Goal: Participate in discussion: Engage in conversation with other users on a specific topic

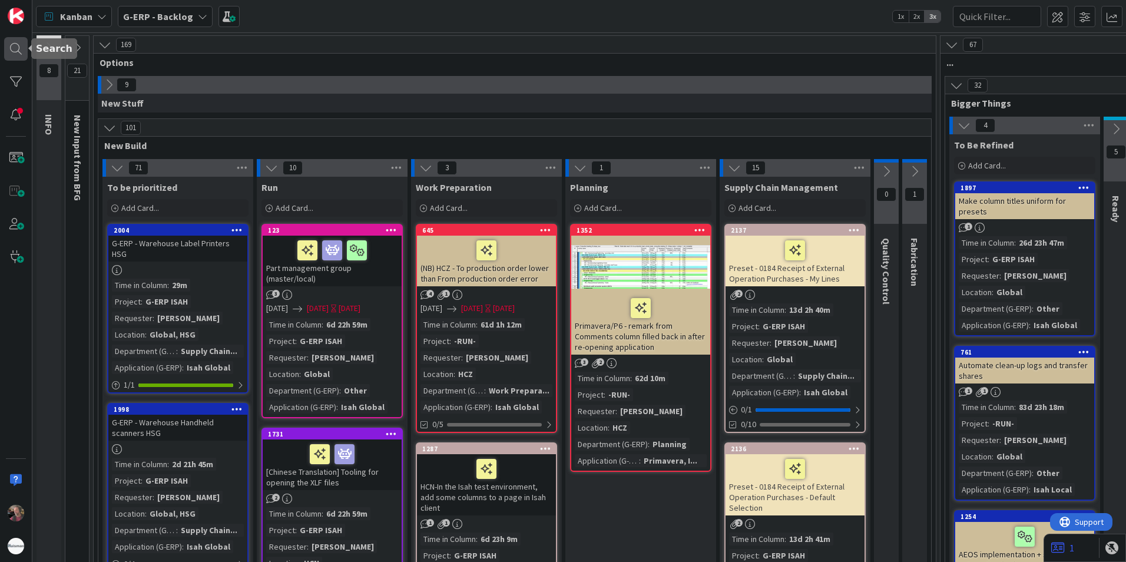
click at [14, 47] on div at bounding box center [16, 49] width 24 height 24
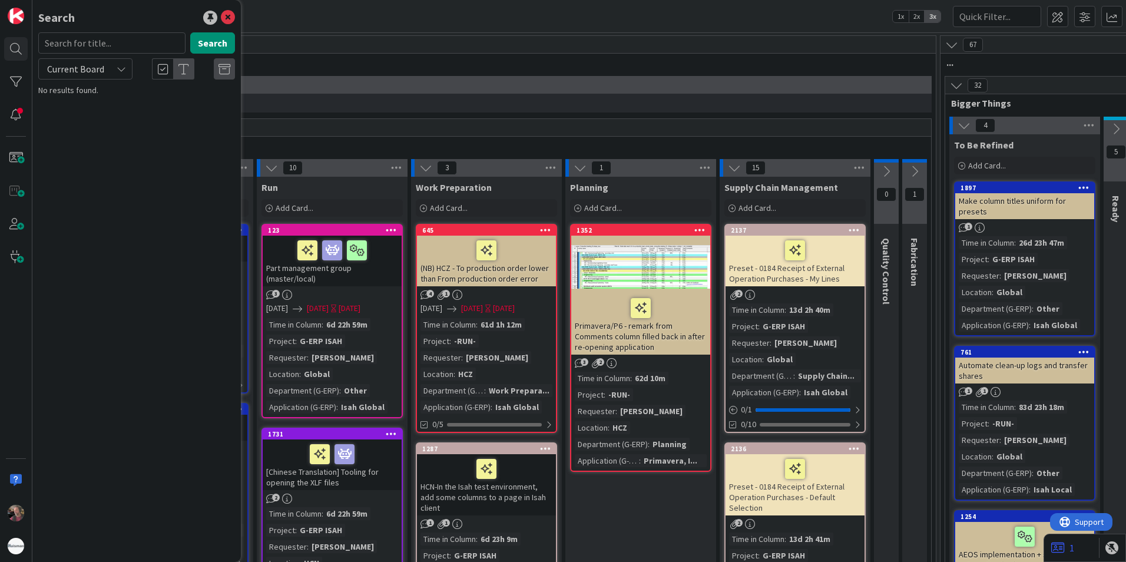
click at [103, 64] on span "Current Board" at bounding box center [75, 69] width 61 height 16
drag, startPoint x: 78, startPoint y: 114, endPoint x: 77, endPoint y: 86, distance: 27.7
click at [78, 113] on span "All Boards" at bounding box center [106, 118] width 123 height 18
drag, startPoint x: 94, startPoint y: 47, endPoint x: 107, endPoint y: 51, distance: 14.2
click at [97, 48] on input "text" at bounding box center [111, 42] width 147 height 21
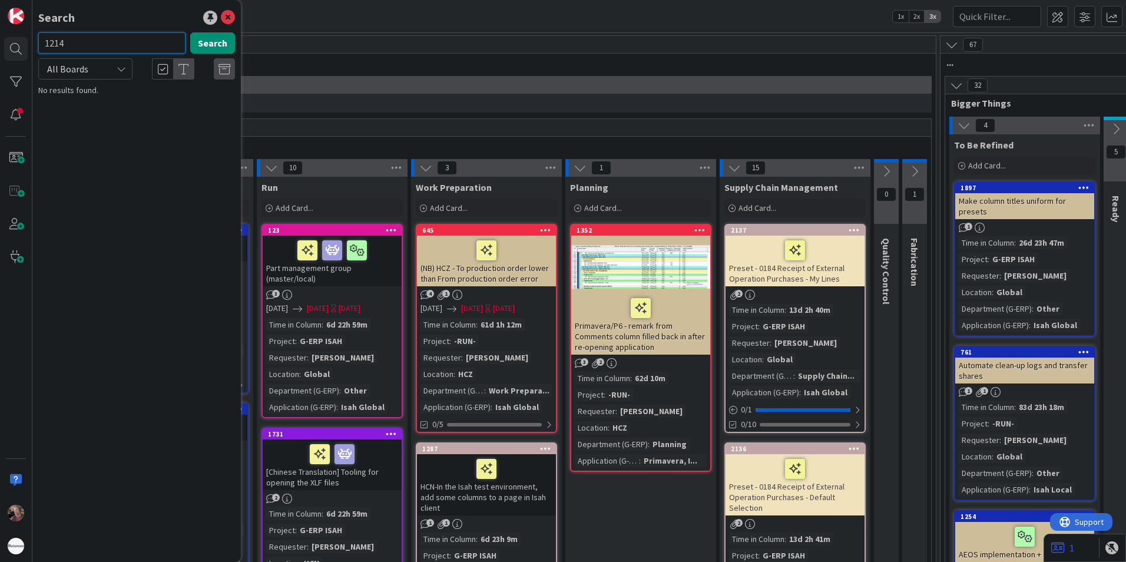
type input "1214"
click at [215, 43] on button "Search" at bounding box center [212, 42] width 45 height 21
click at [228, 15] on icon at bounding box center [228, 18] width 14 height 14
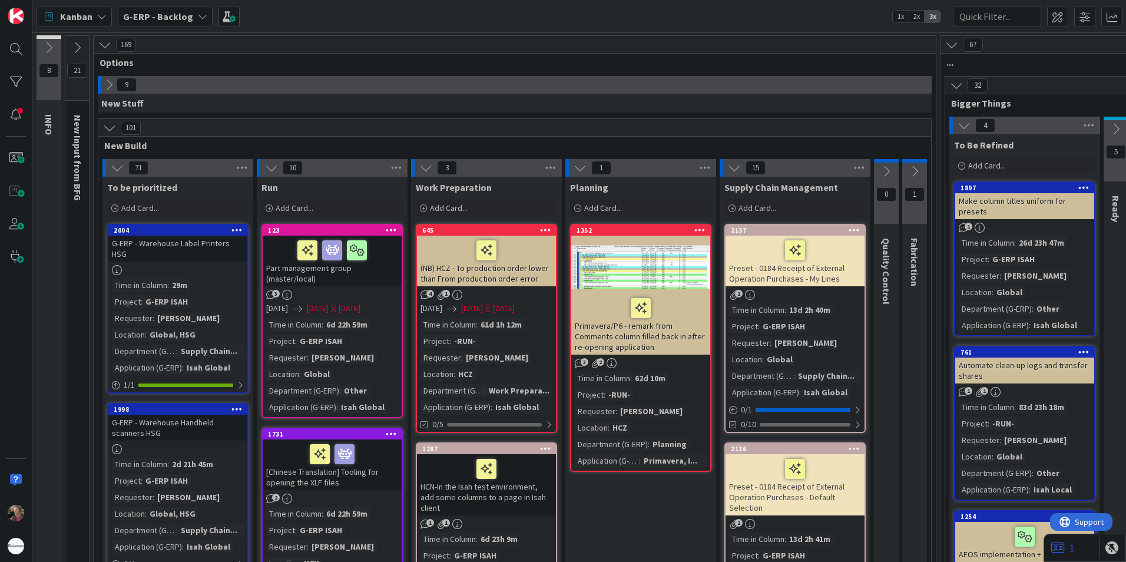
click at [156, 15] on b "G-ERP - Backlog" at bounding box center [158, 17] width 70 height 12
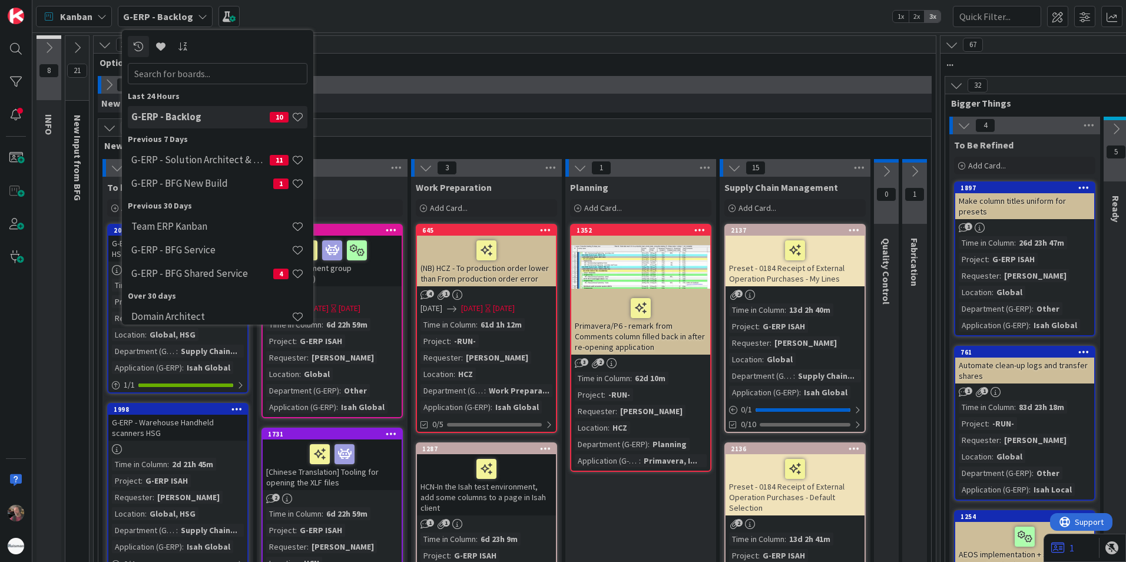
click at [378, 8] on div "Kanban G-ERP - Backlog Last 24 Hours G-ERP - Backlog 10 Previous 7 Days G-ERP -…" at bounding box center [579, 16] width 1094 height 32
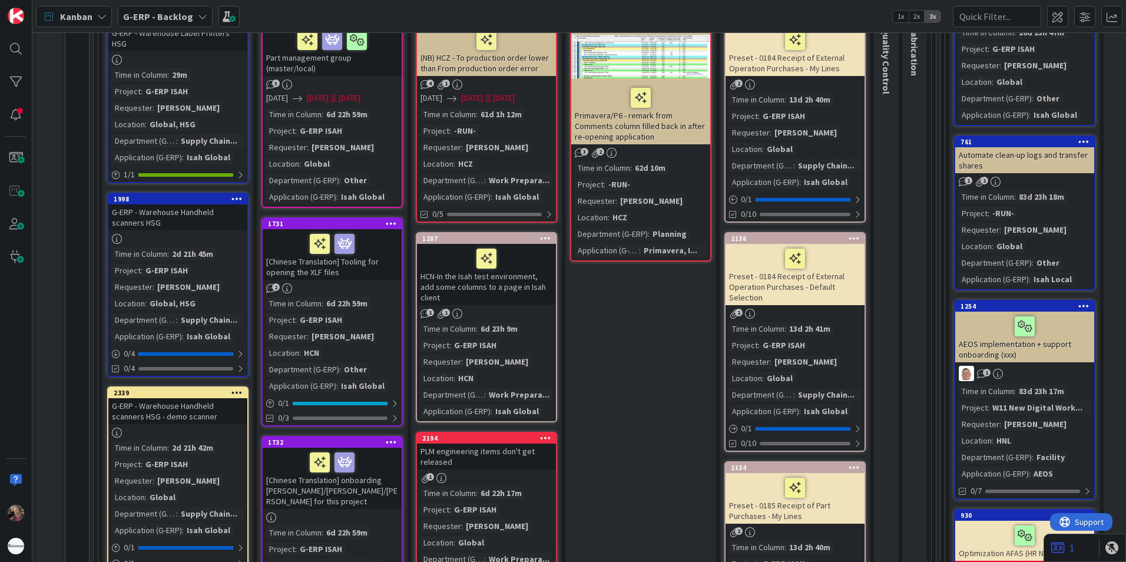
scroll to position [59, 0]
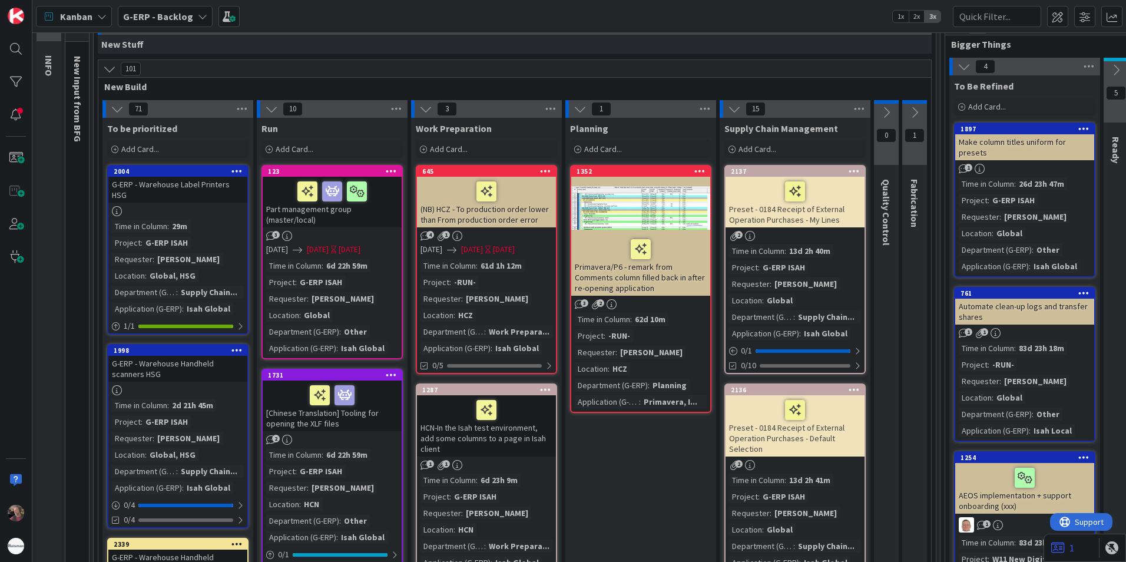
click at [266, 103] on icon at bounding box center [271, 108] width 13 height 13
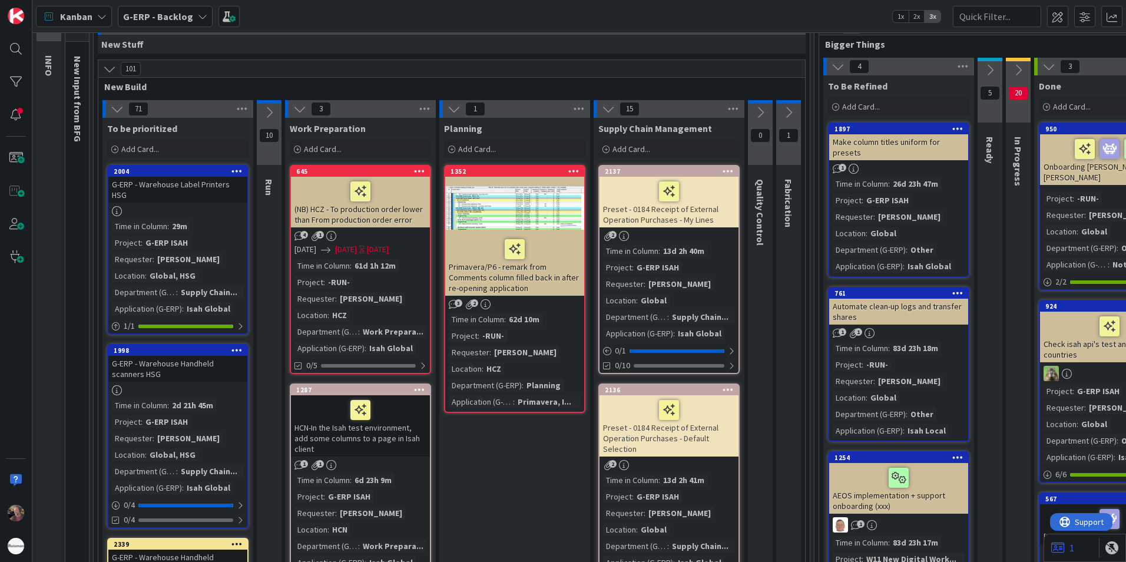
click at [297, 110] on icon at bounding box center [299, 108] width 13 height 13
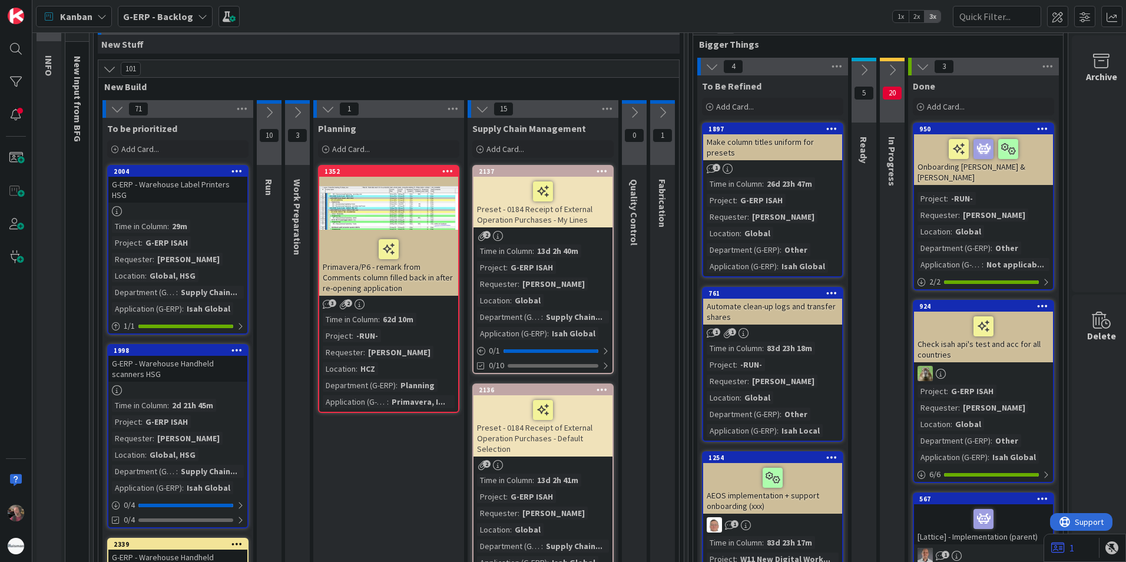
click at [326, 108] on icon at bounding box center [328, 108] width 13 height 13
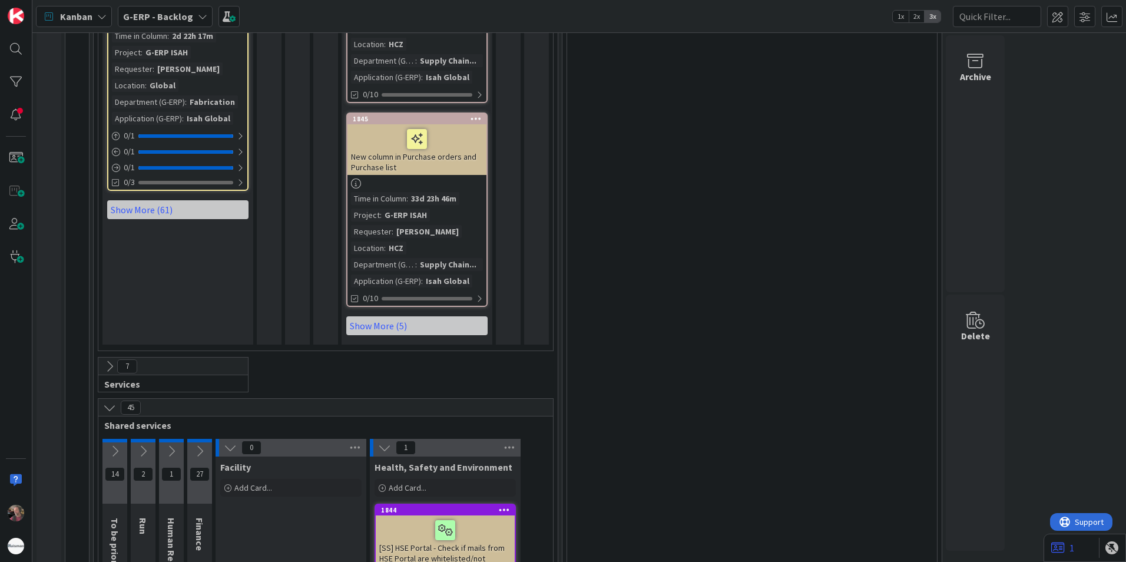
scroll to position [1885, 0]
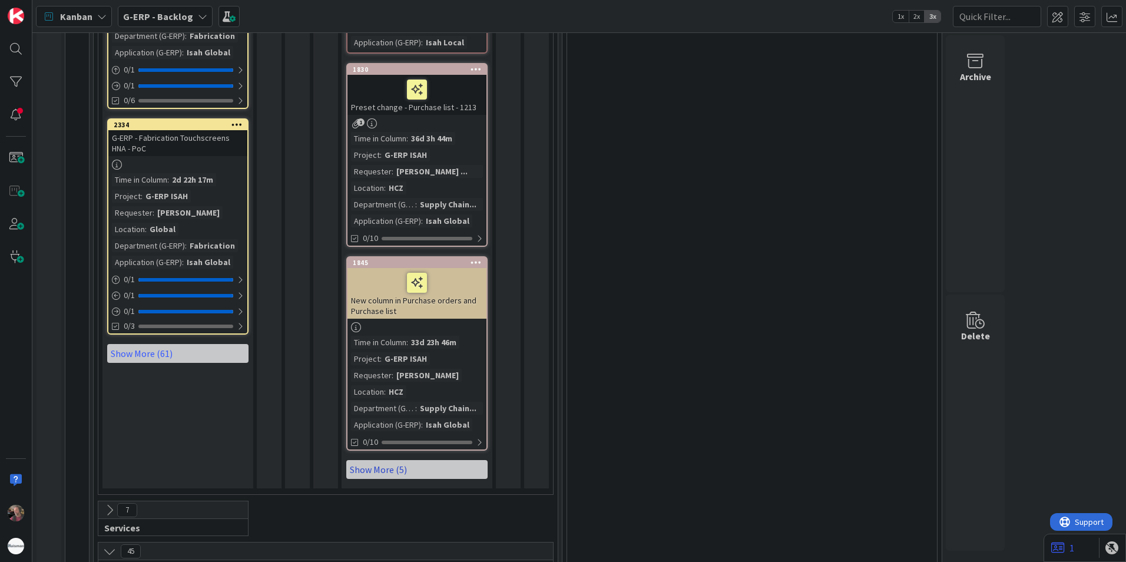
click at [375, 460] on link "Show More (5)" at bounding box center [416, 469] width 141 height 19
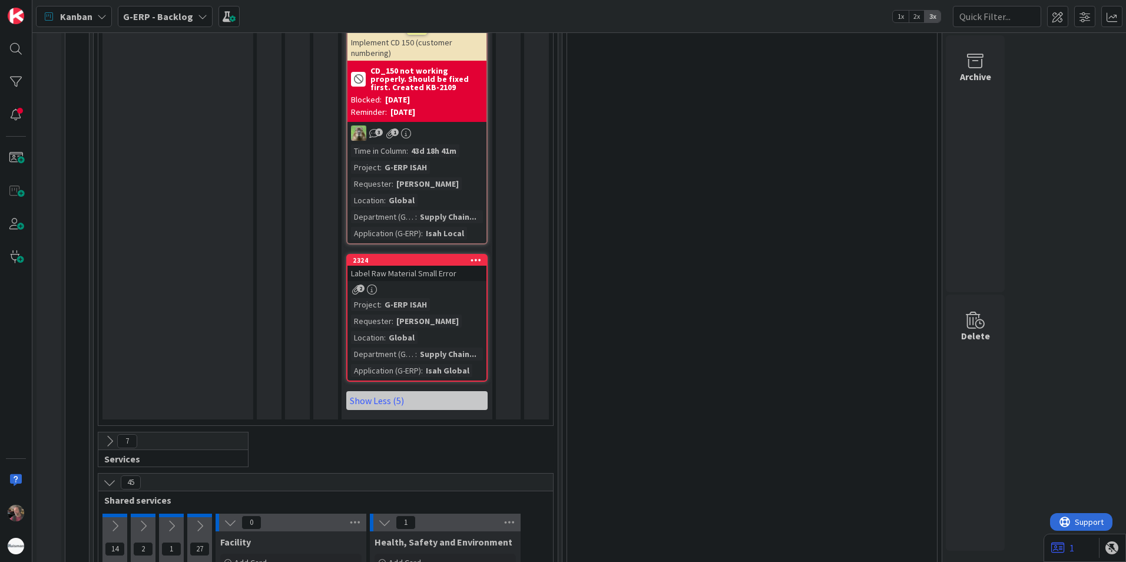
scroll to position [2945, 0]
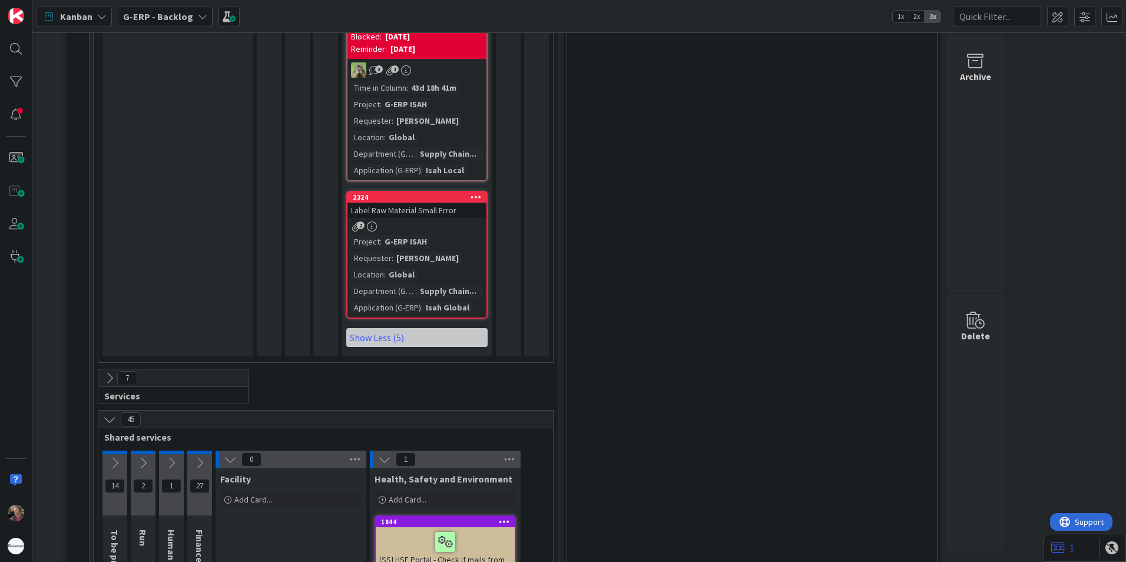
click at [448, 252] on div "Hanno de Wilde" at bounding box center [427, 258] width 68 height 13
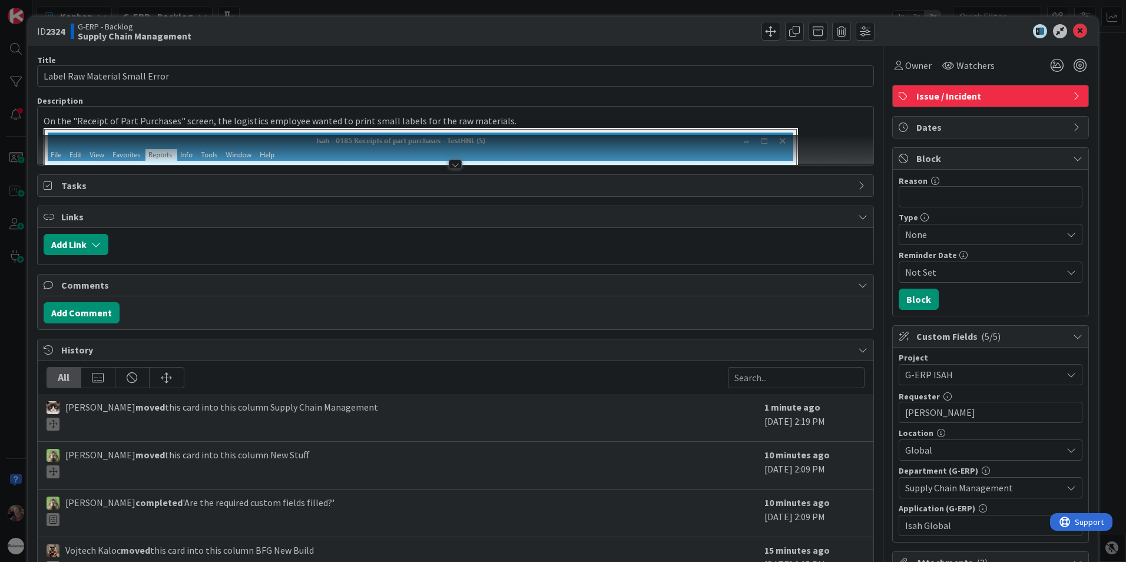
click at [452, 162] on div at bounding box center [455, 164] width 13 height 9
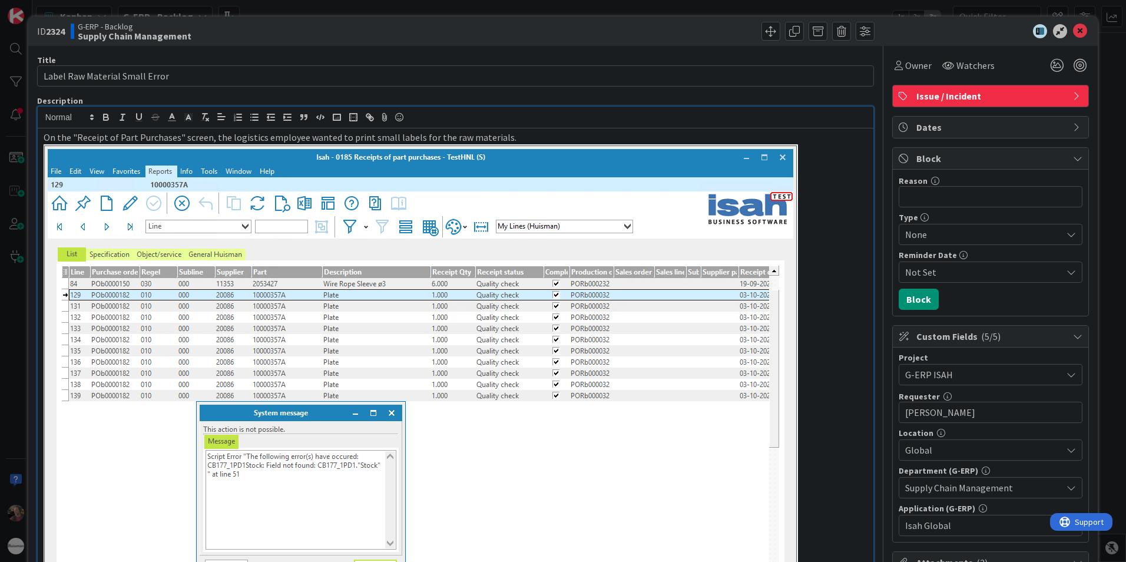
type input "TestHNL - Label Raw Material Small Error"
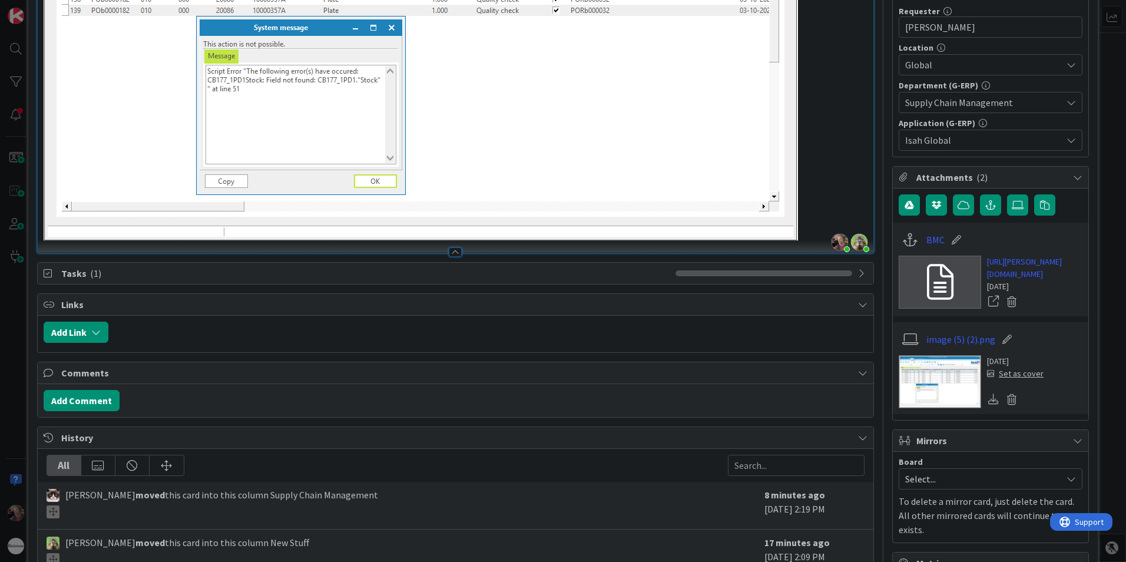
scroll to position [530, 0]
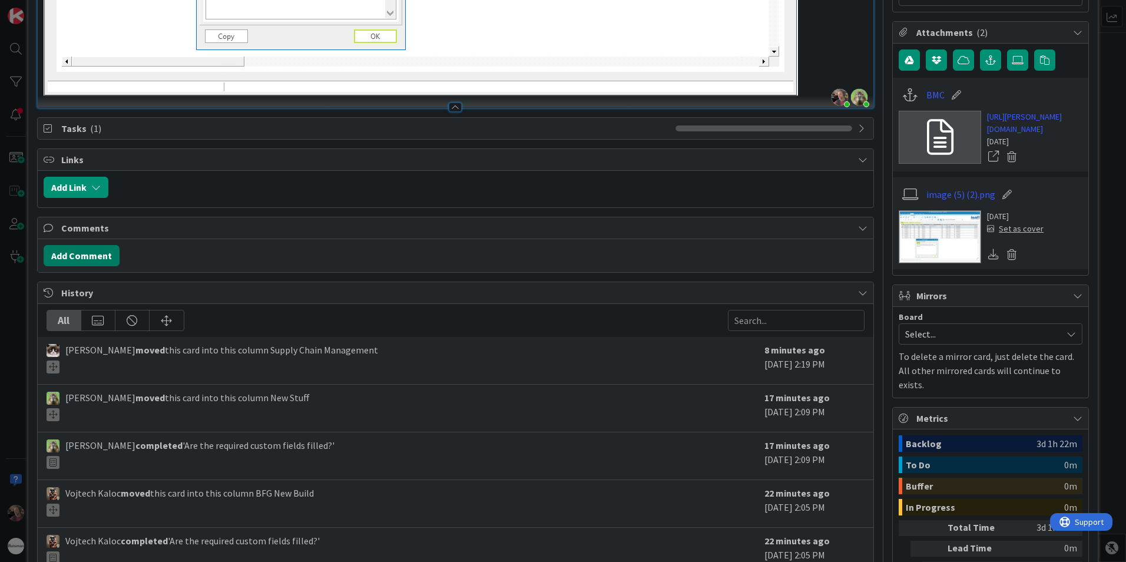
click at [89, 254] on button "Add Comment" at bounding box center [82, 255] width 76 height 21
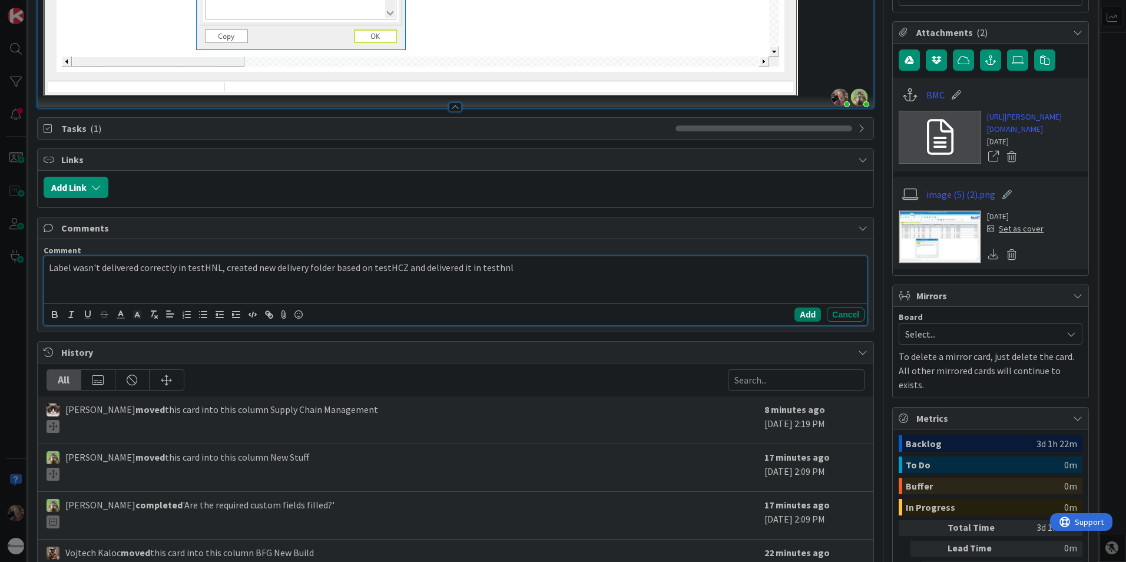
click at [798, 317] on button "Add" at bounding box center [808, 314] width 27 height 14
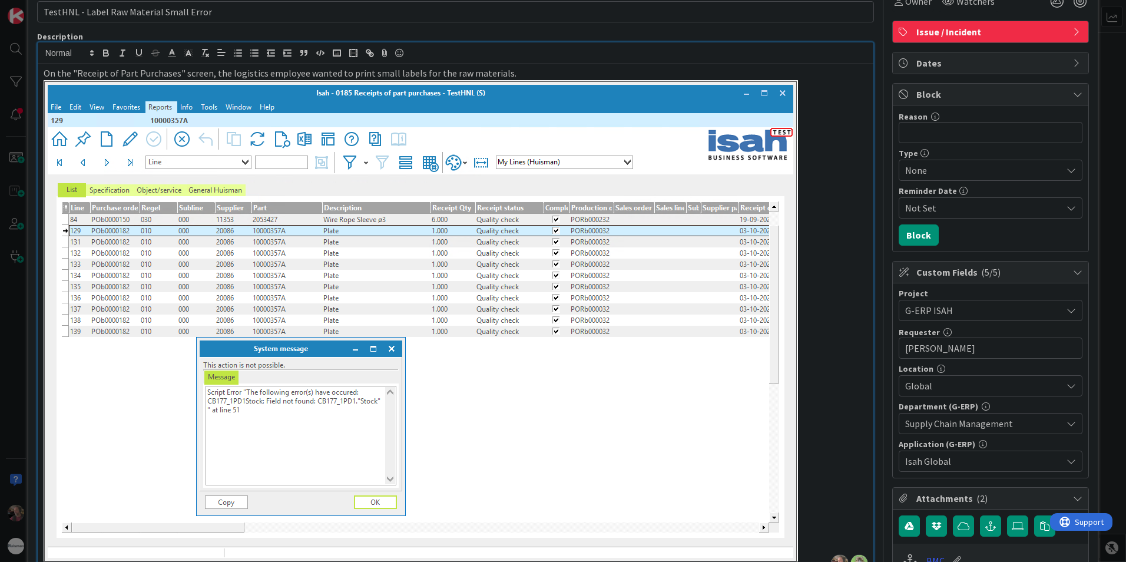
scroll to position [0, 0]
